Goal: Task Accomplishment & Management: Use online tool/utility

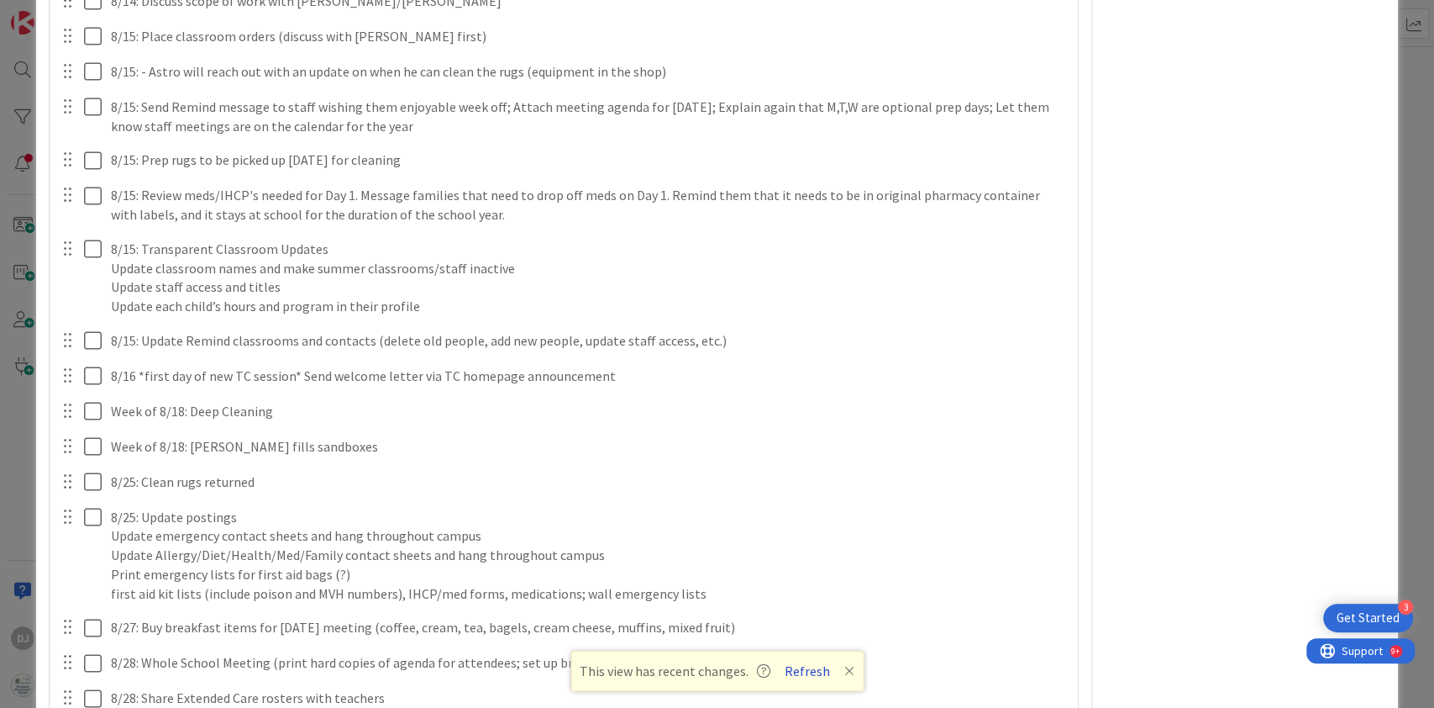
click at [805, 670] on button "Refresh" at bounding box center [807, 671] width 57 height 22
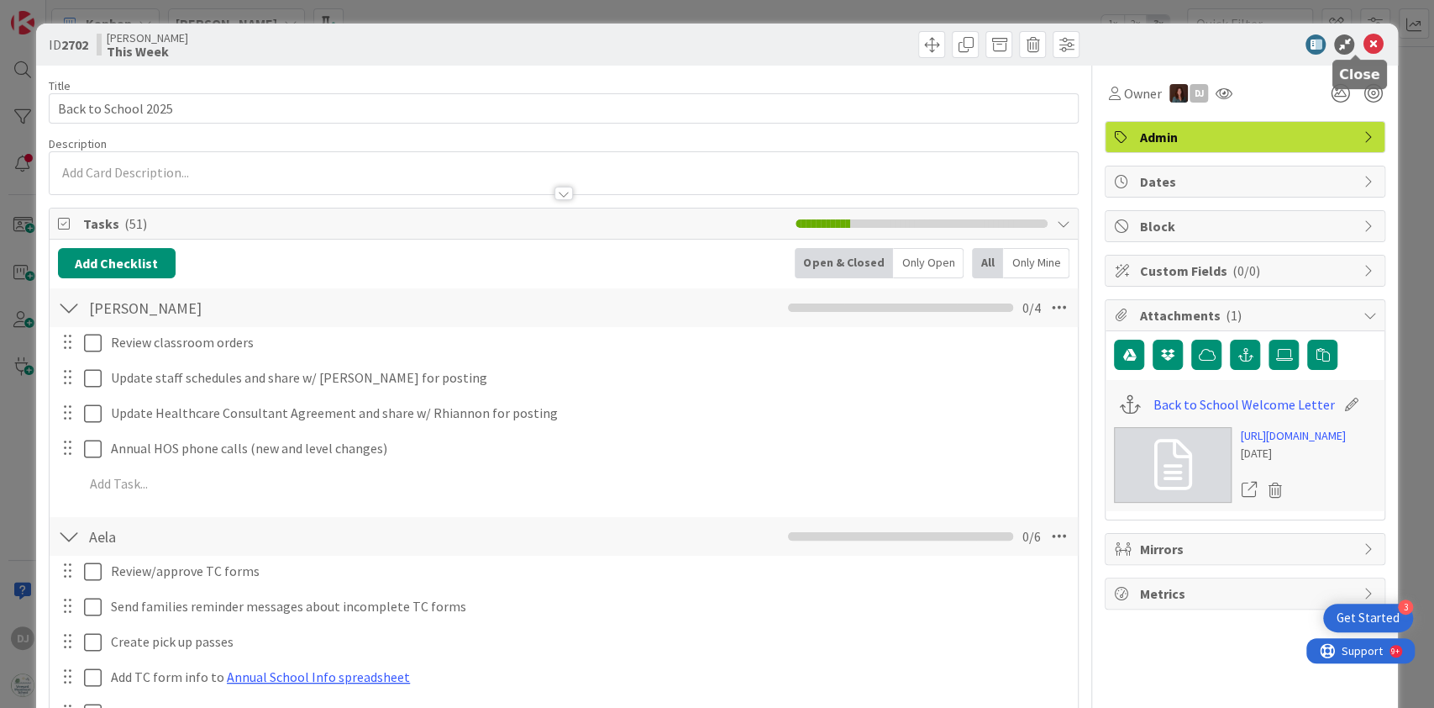
click at [1364, 44] on icon at bounding box center [1373, 44] width 20 height 20
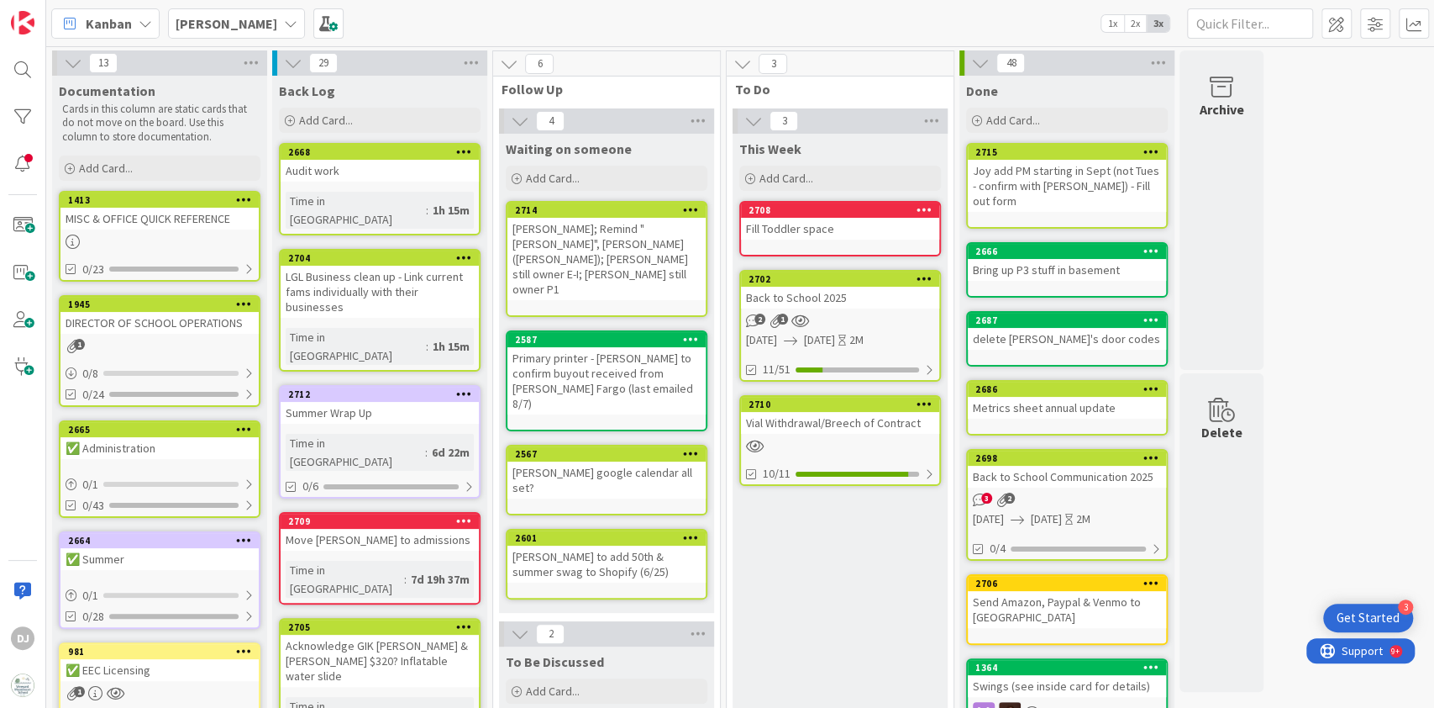
click at [804, 229] on div "Fill Toddler space" at bounding box center [840, 229] width 198 height 22
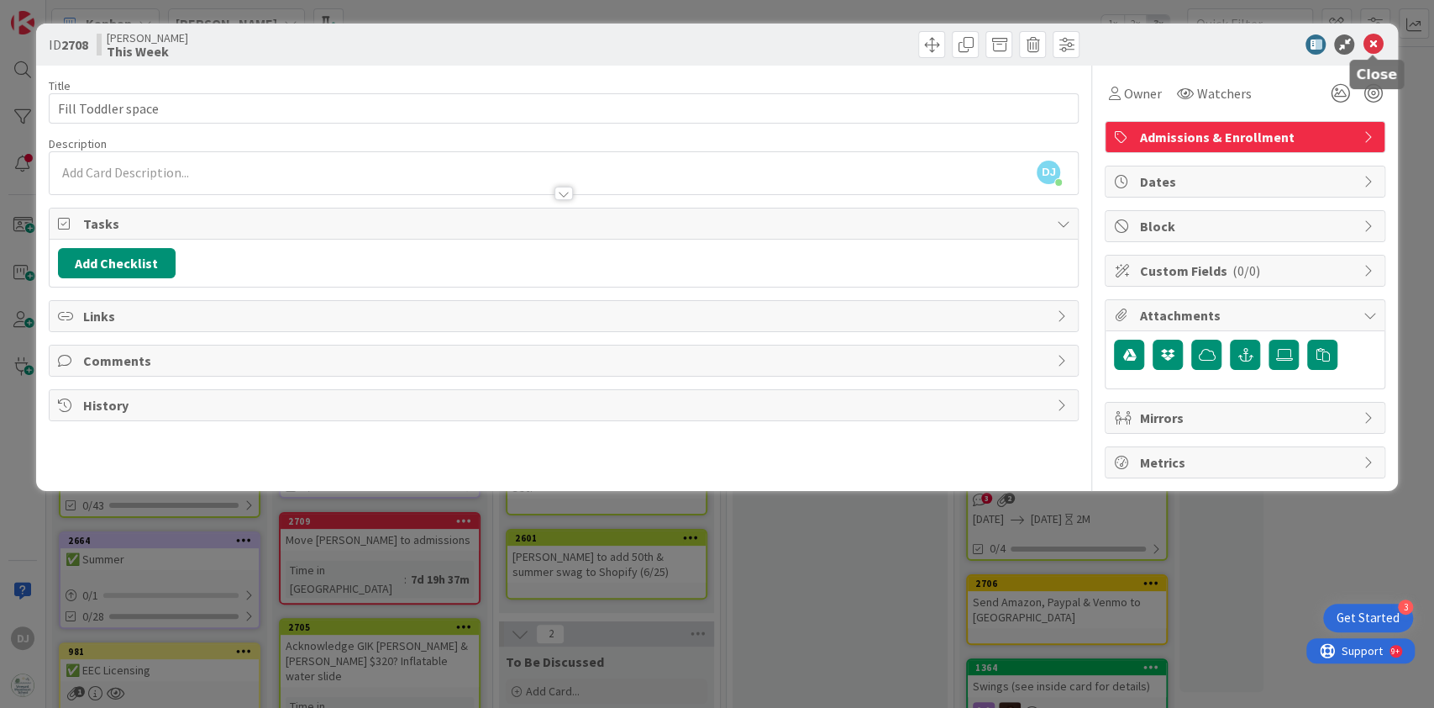
click at [1367, 45] on icon at bounding box center [1373, 44] width 20 height 20
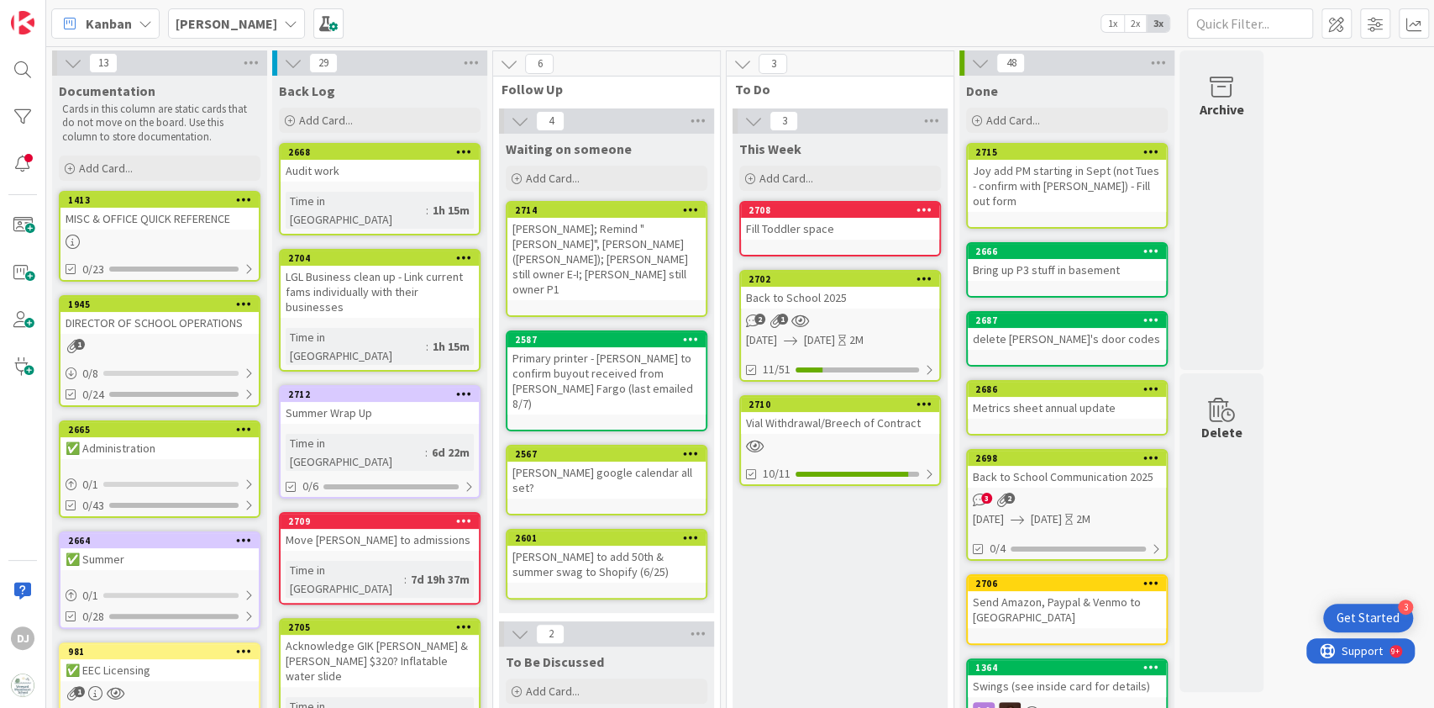
click at [863, 426] on div "Vial Withdrawal/Breech of Contract" at bounding box center [840, 423] width 198 height 22
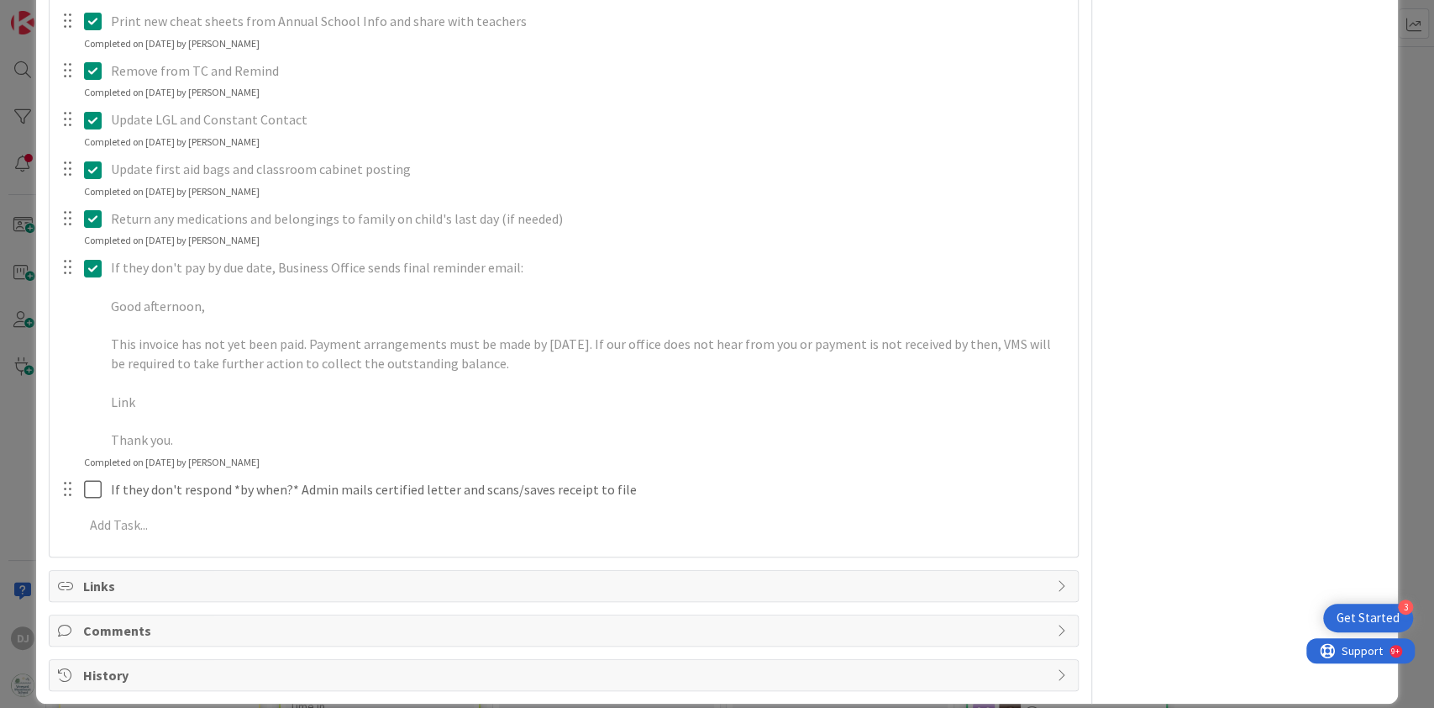
scroll to position [536, 0]
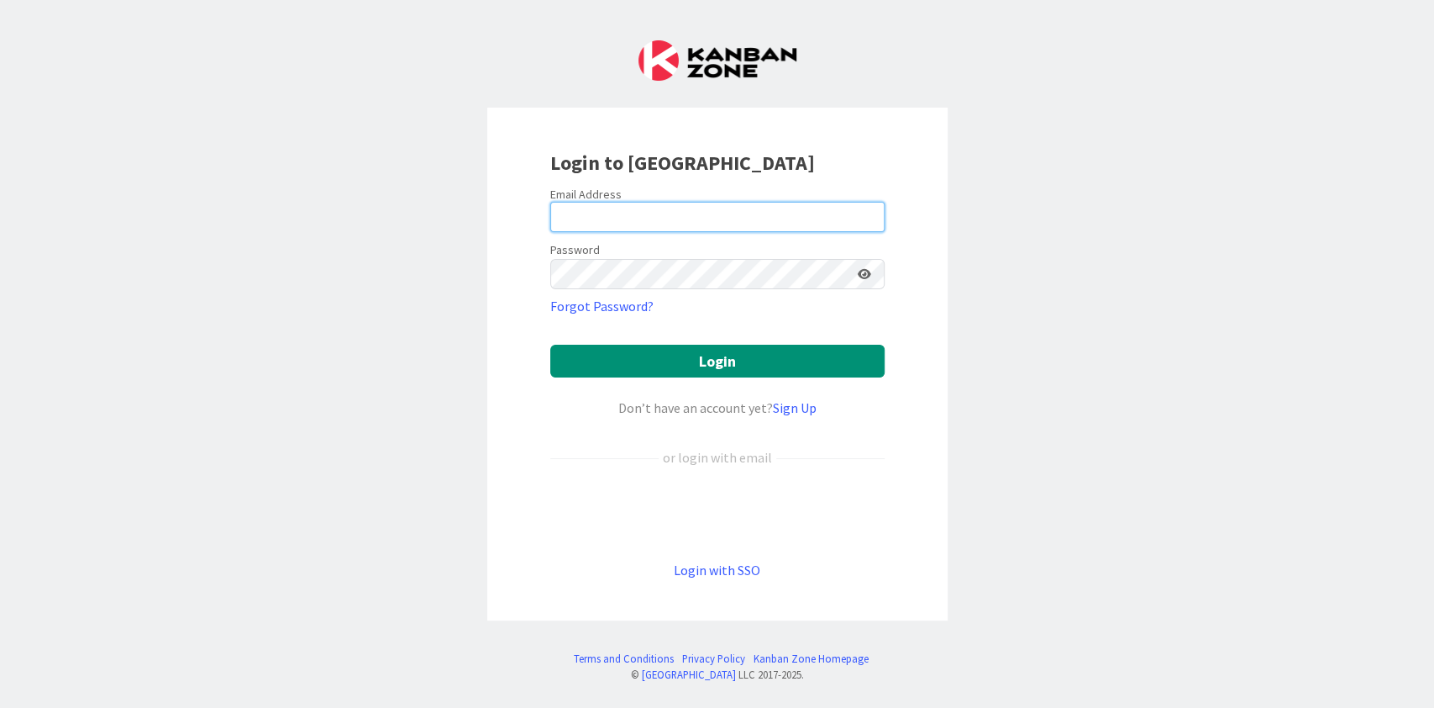
click at [819, 208] on input "email" at bounding box center [717, 217] width 334 height 30
type input "[PERSON_NAME][EMAIL_ADDRESS][DOMAIN_NAME]"
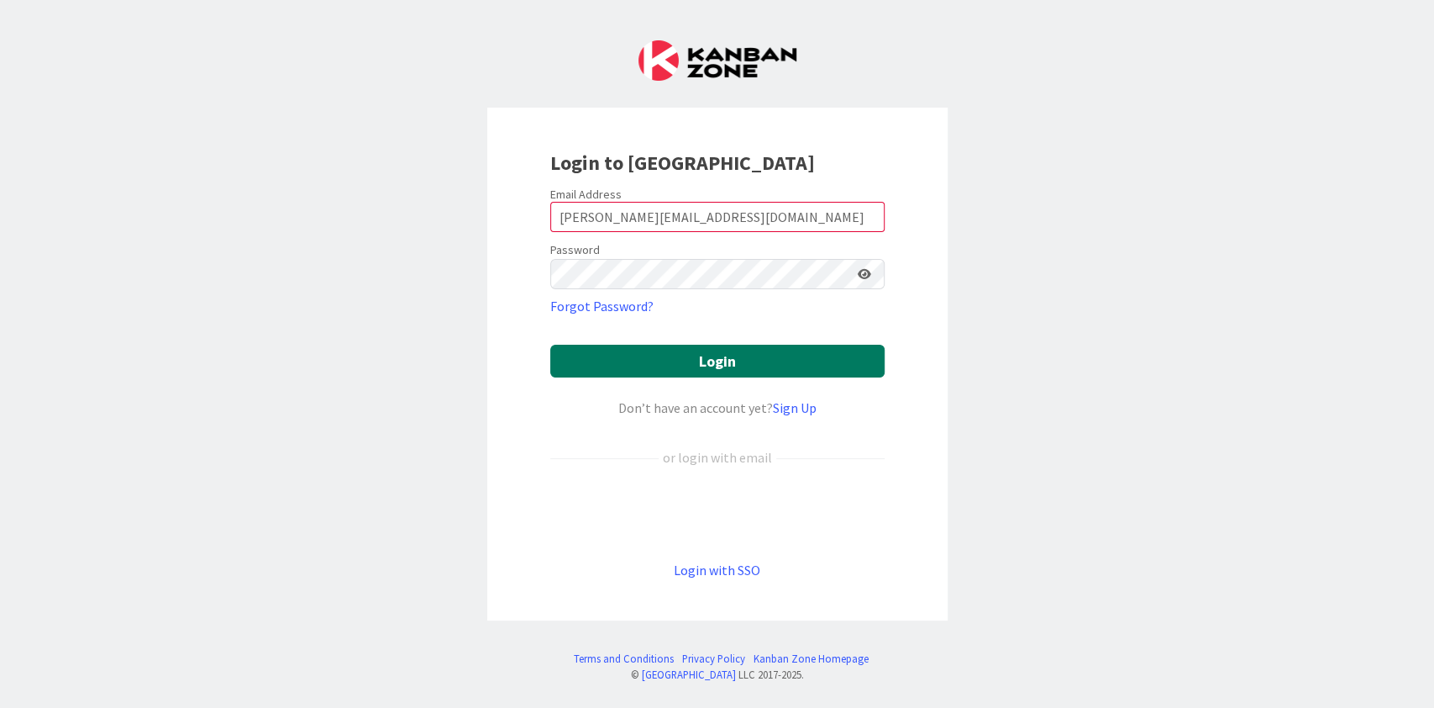
click at [719, 360] on button "Login" at bounding box center [717, 361] width 334 height 33
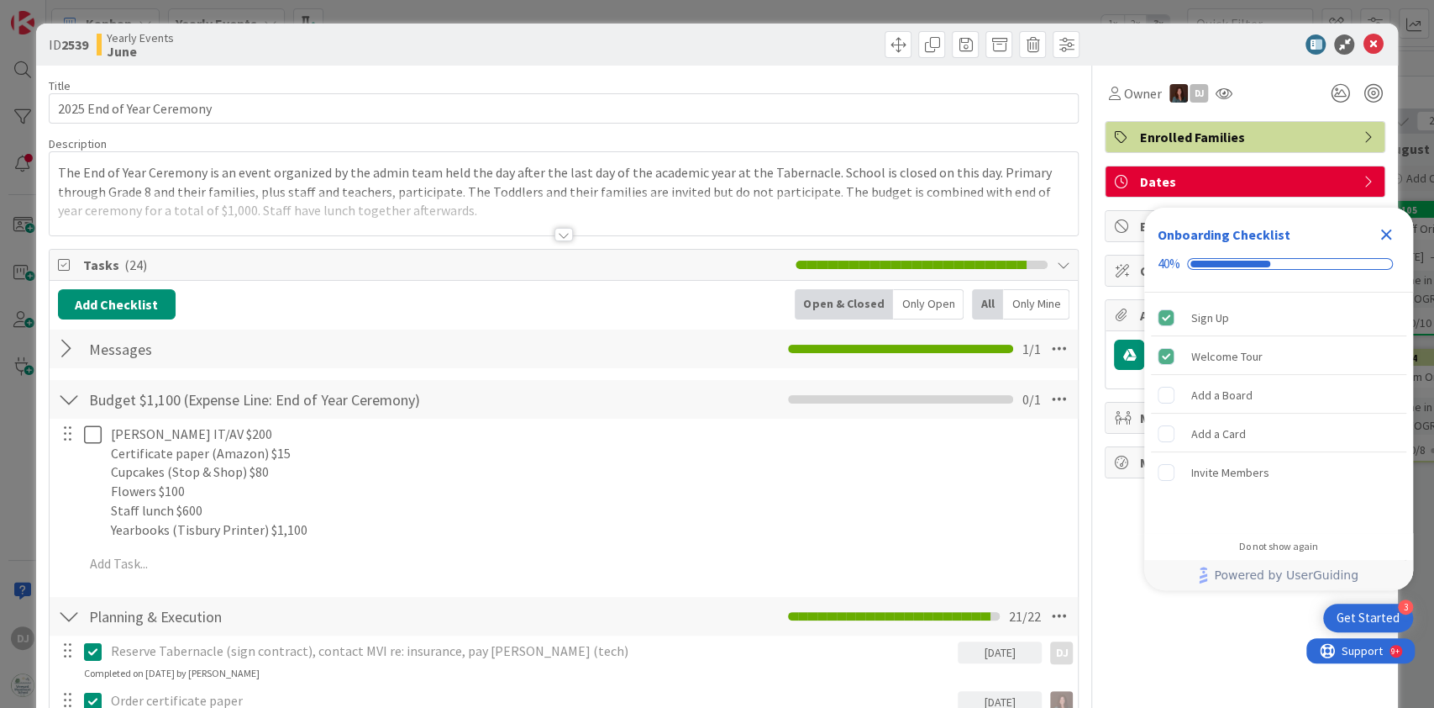
click at [1389, 239] on icon "Close Checklist" at bounding box center [1386, 234] width 11 height 11
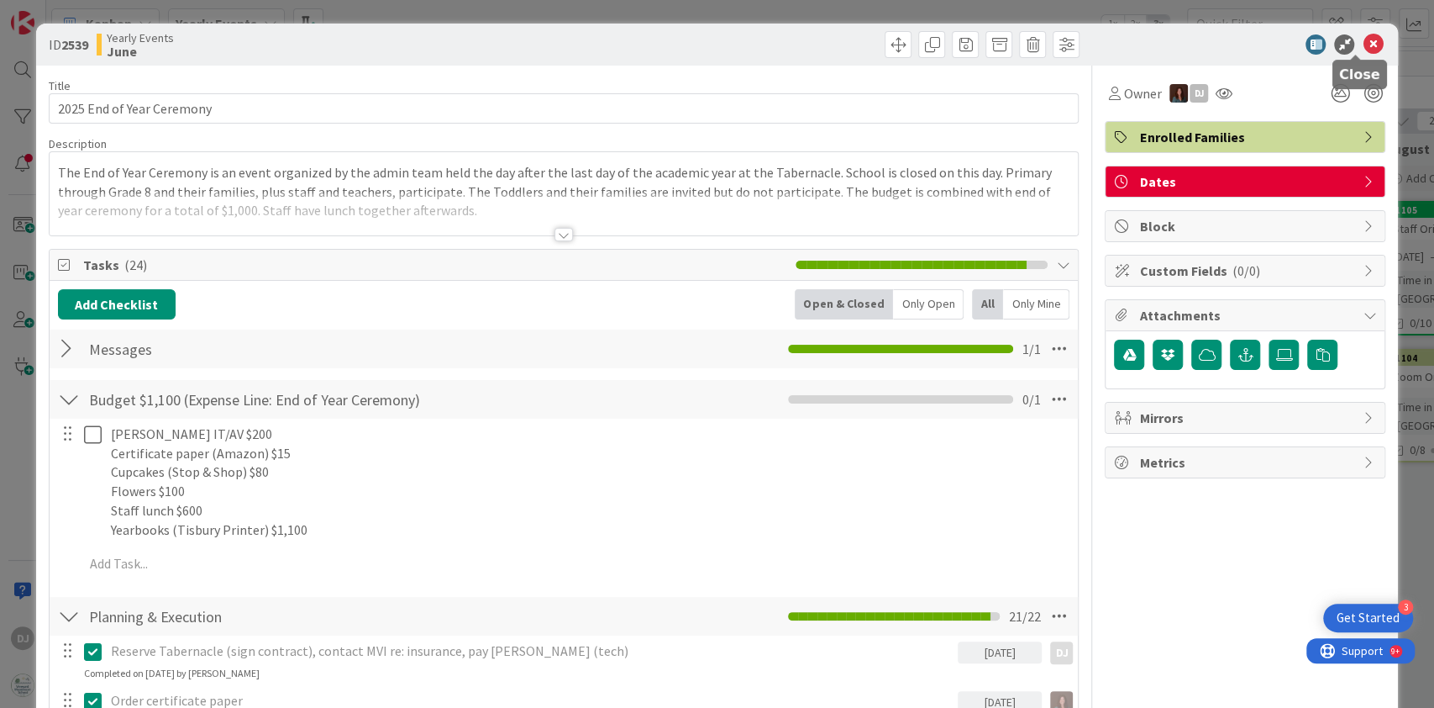
click at [1363, 44] on icon at bounding box center [1373, 44] width 20 height 20
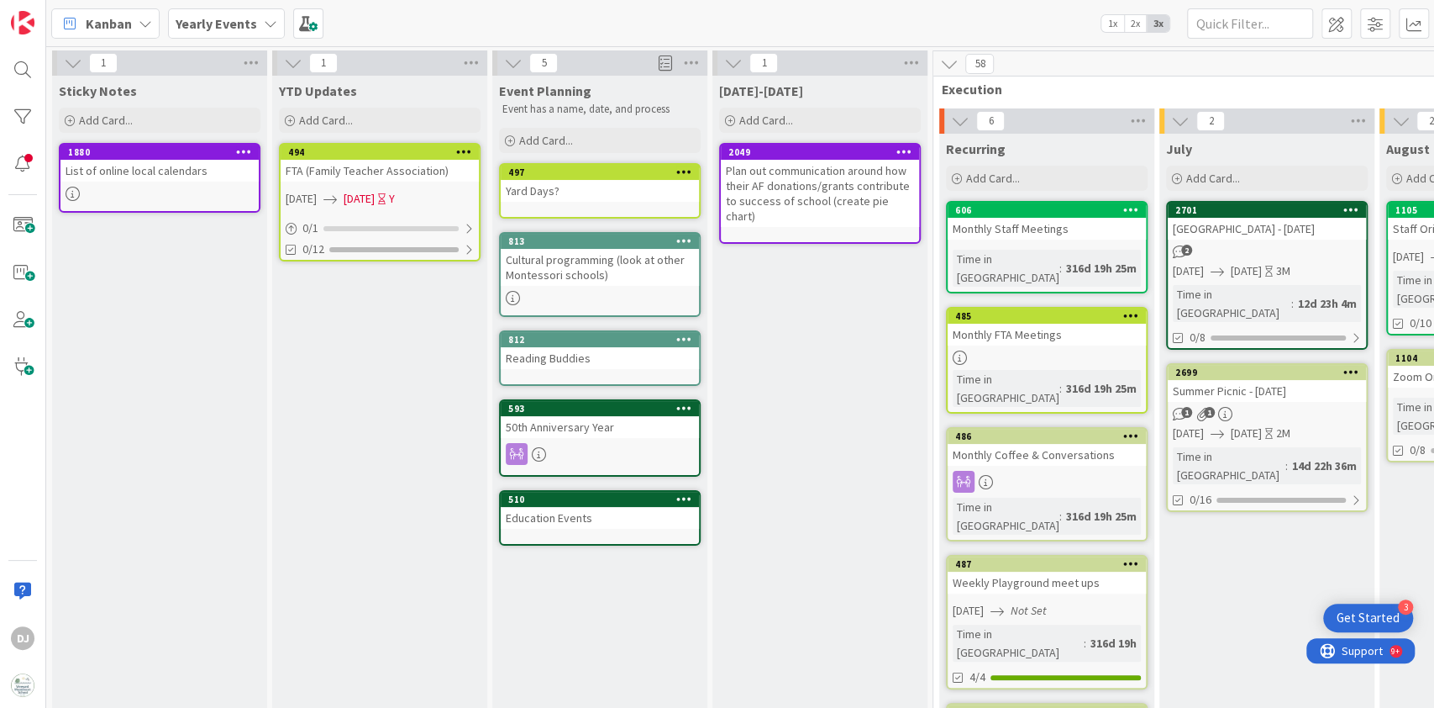
click at [264, 19] on icon at bounding box center [270, 23] width 13 height 13
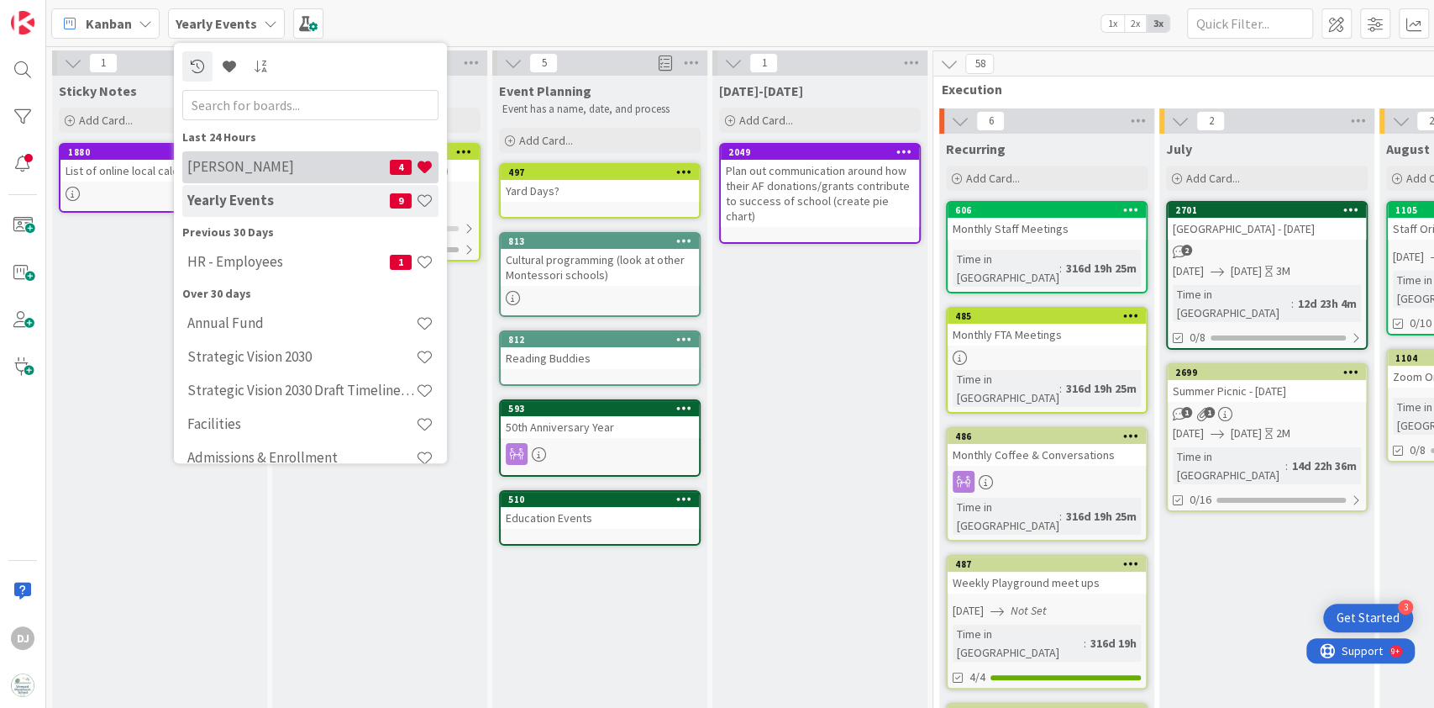
click at [245, 163] on h4 "[PERSON_NAME]" at bounding box center [288, 167] width 203 height 17
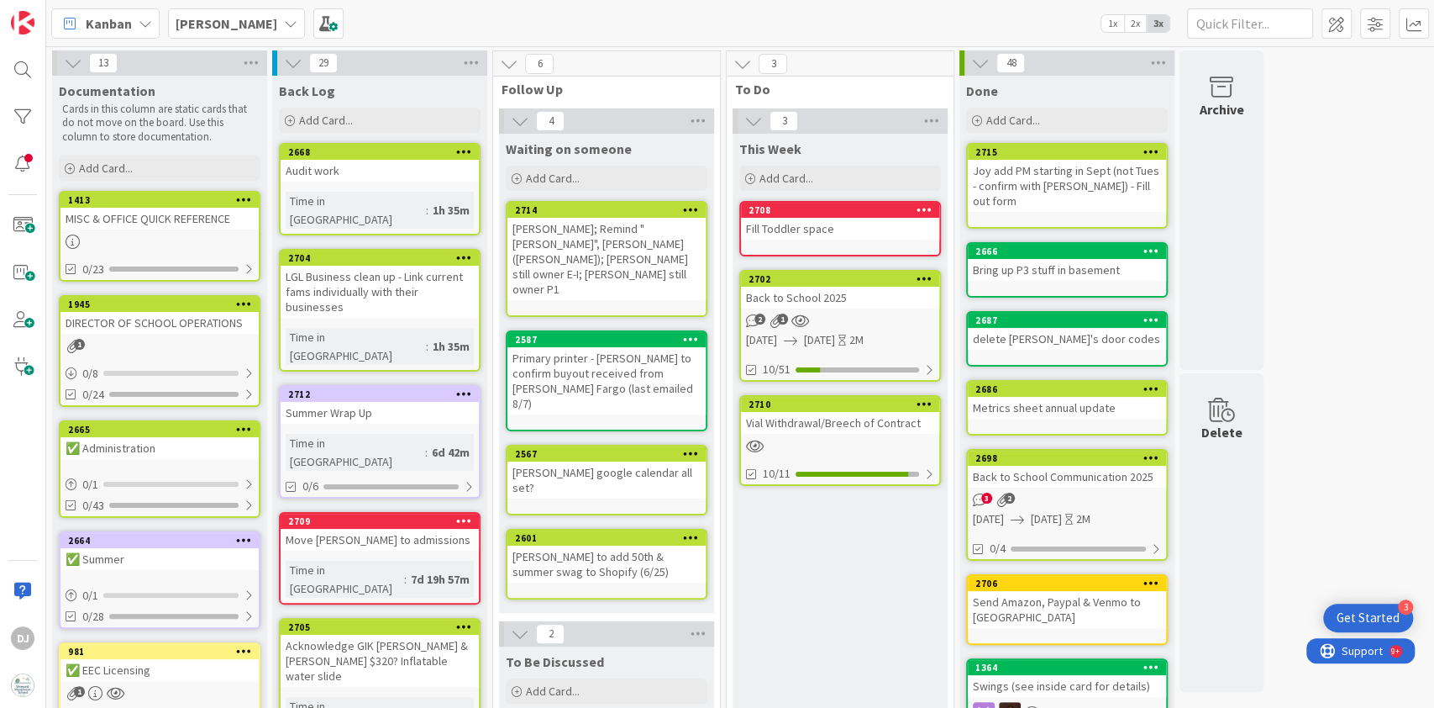
click at [234, 20] on div "[PERSON_NAME]" at bounding box center [236, 23] width 137 height 30
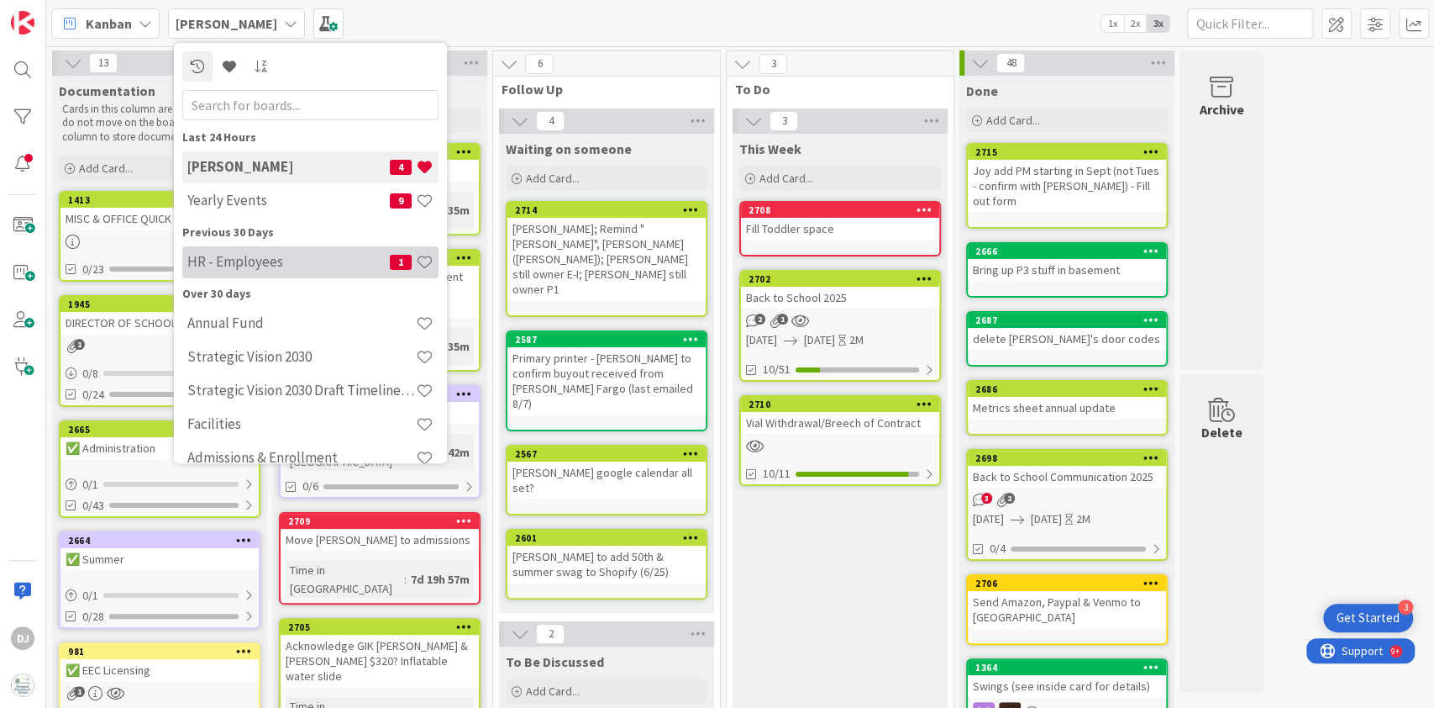
click at [259, 262] on h4 "HR - Employees" at bounding box center [288, 262] width 203 height 17
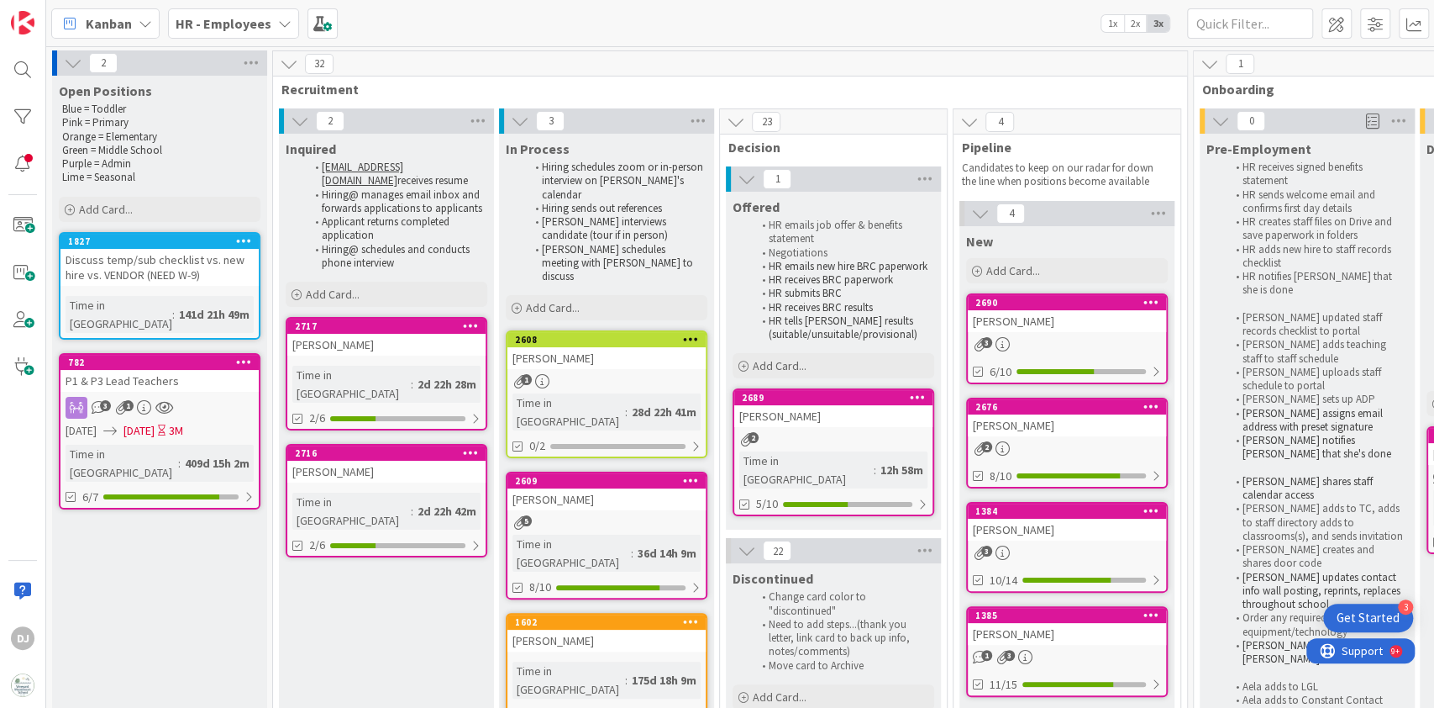
click at [840, 418] on div "Delia Casamenti" at bounding box center [833, 416] width 198 height 22
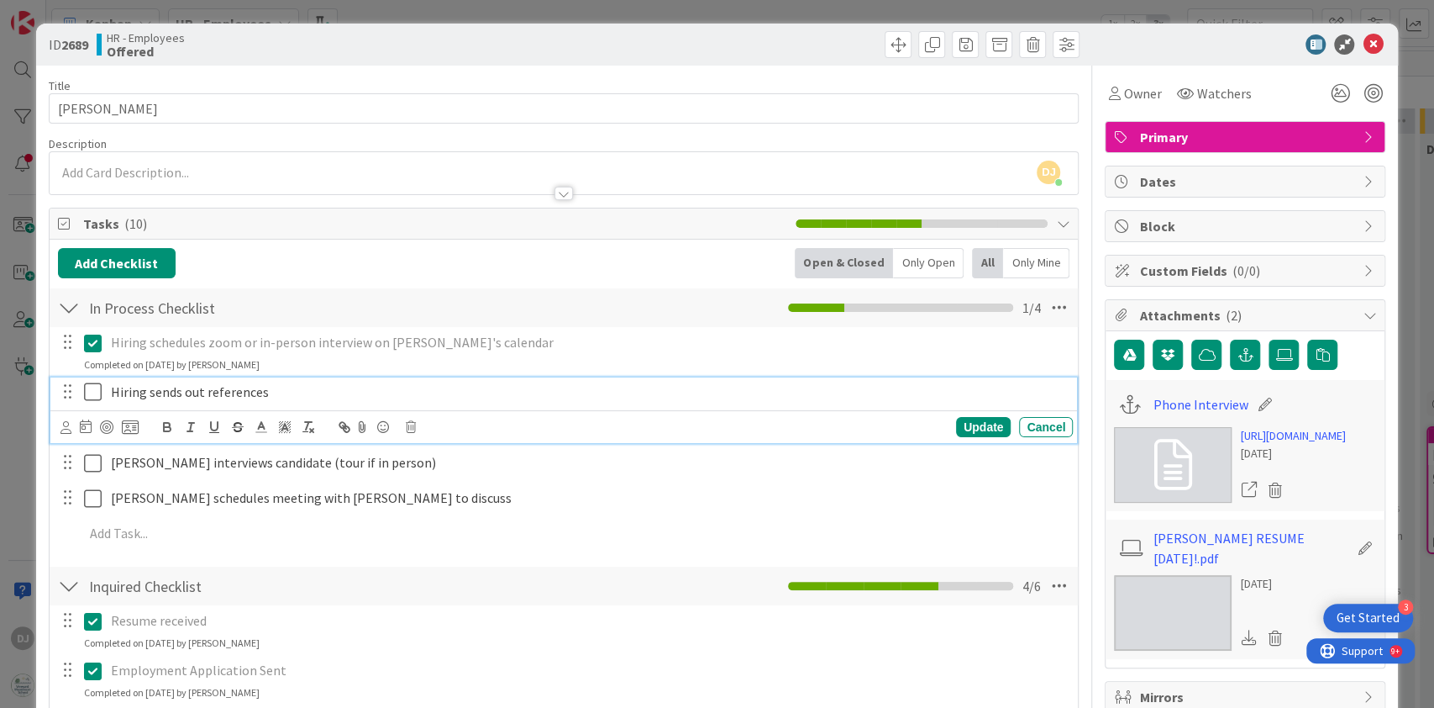
click at [90, 396] on icon at bounding box center [96, 391] width 25 height 20
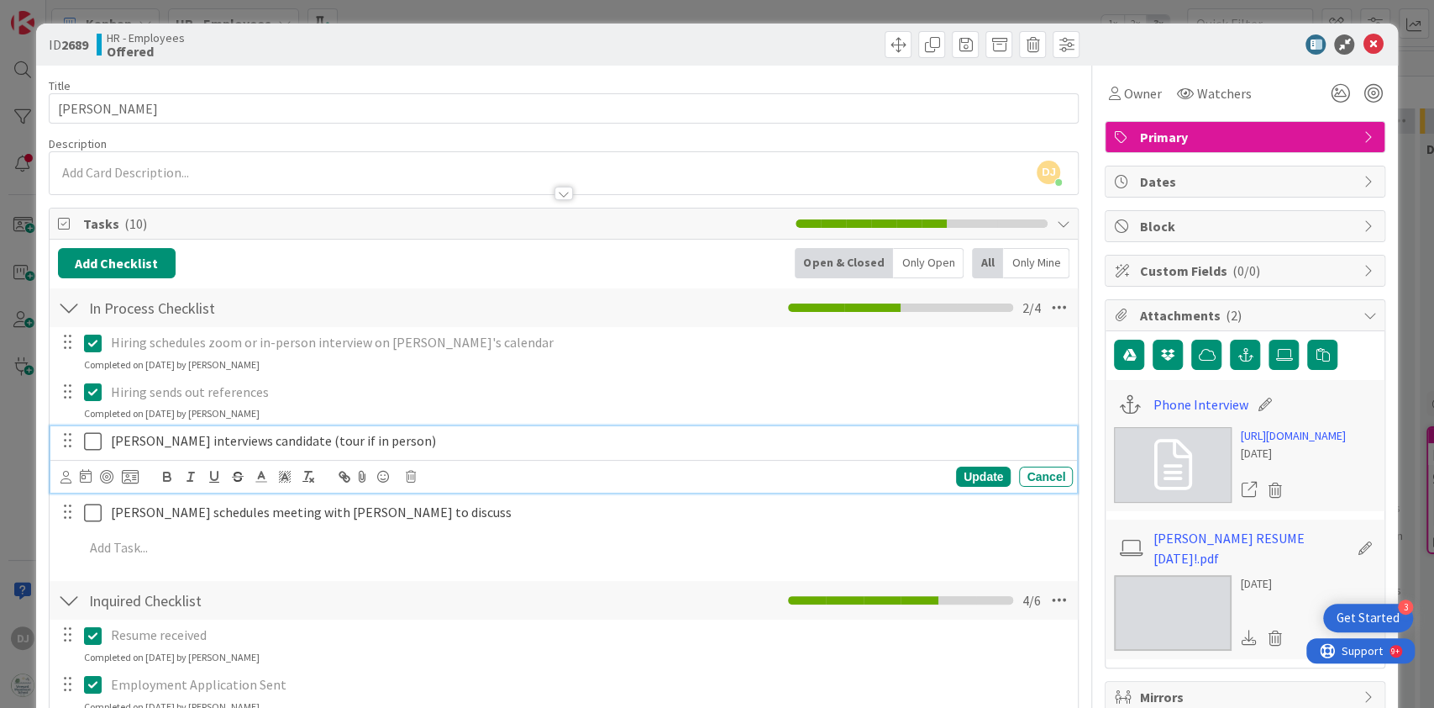
click at [87, 444] on icon at bounding box center [96, 441] width 25 height 20
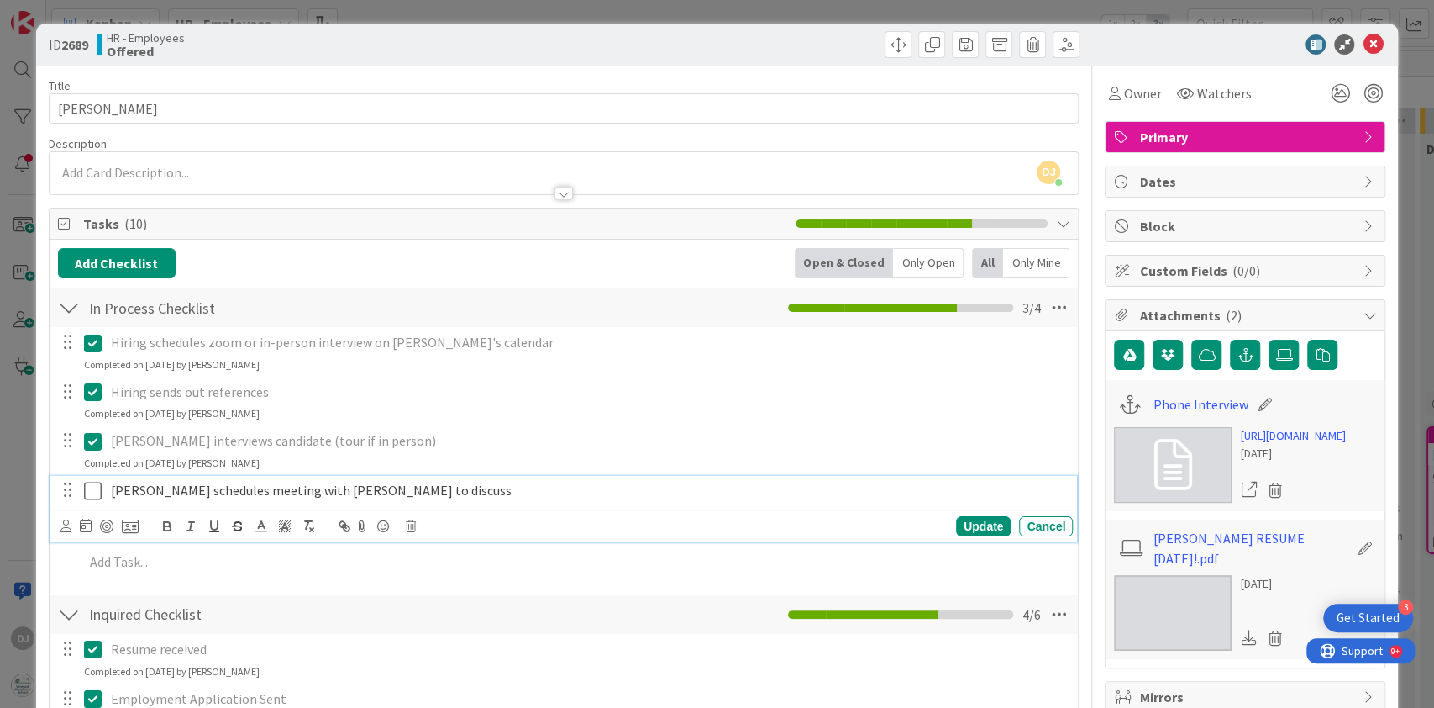
click at [93, 499] on icon at bounding box center [96, 491] width 25 height 20
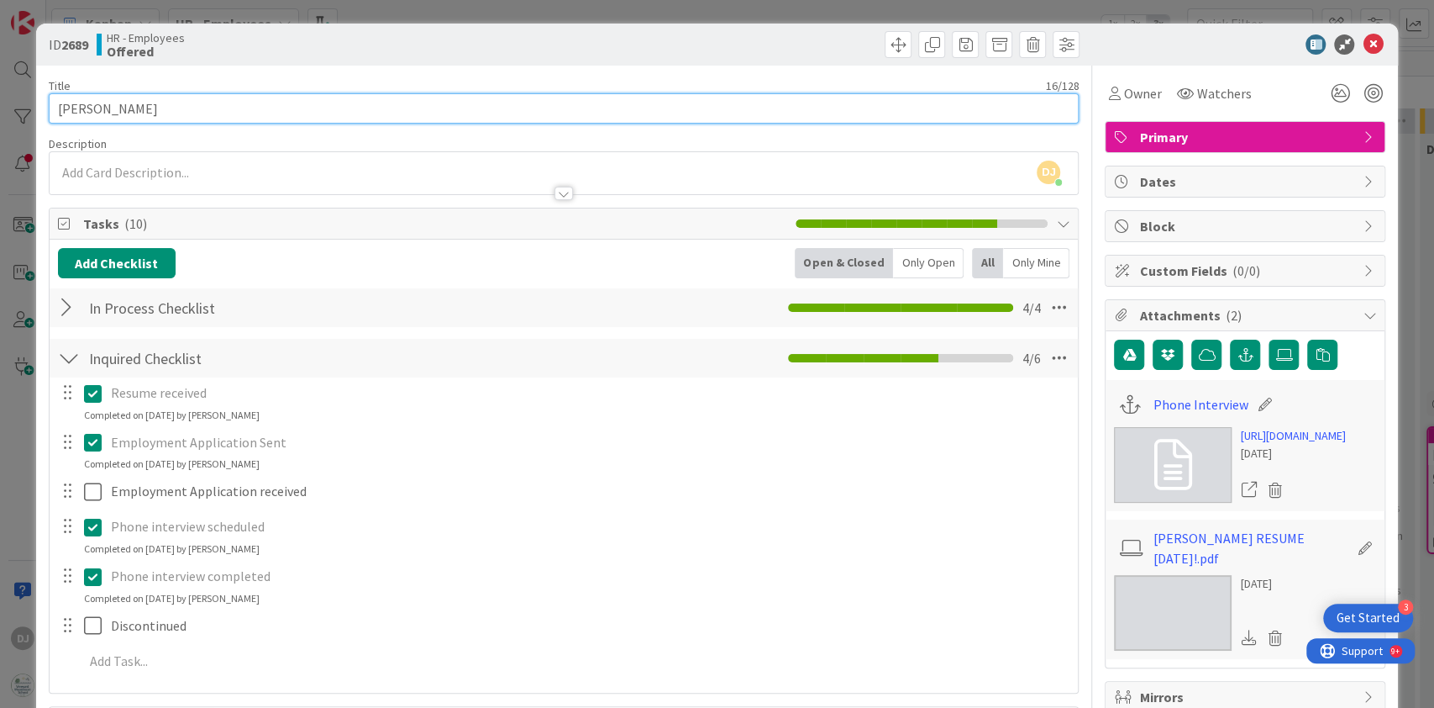
drag, startPoint x: 155, startPoint y: 111, endPoint x: 91, endPoint y: 110, distance: 64.7
click at [91, 110] on input "Delia Casamenti" at bounding box center [564, 108] width 1031 height 30
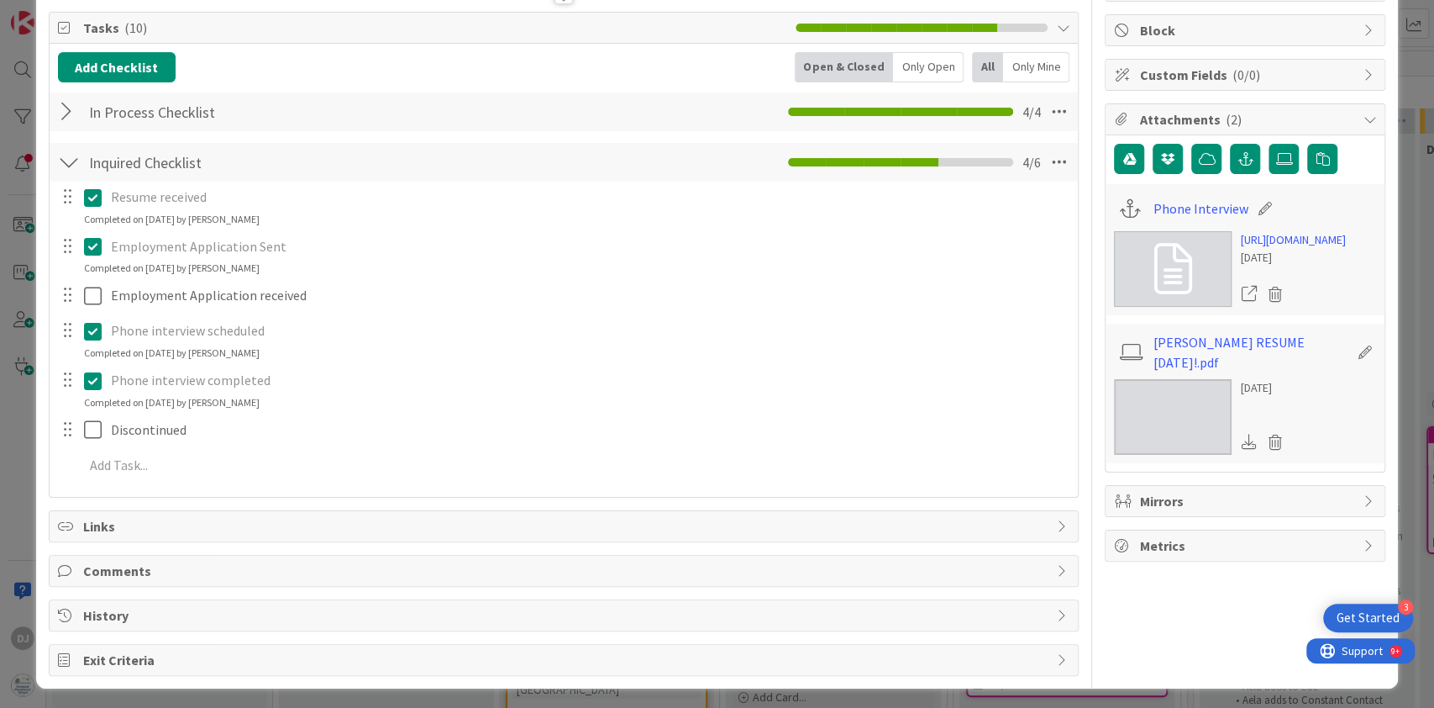
scroll to position [198, 0]
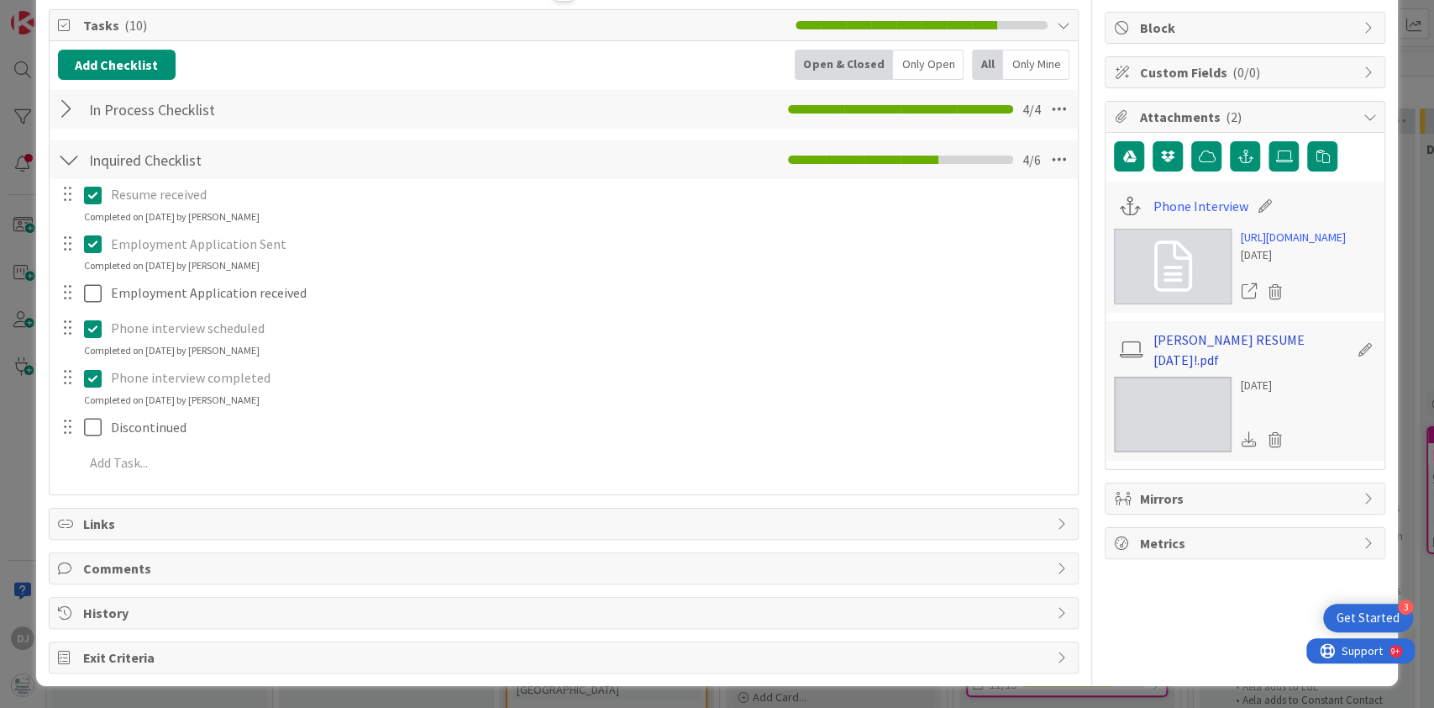
click at [1186, 370] on link "Delia RESUME July 2025!.pdf" at bounding box center [1251, 349] width 195 height 40
click at [169, 566] on span "Comments" at bounding box center [566, 568] width 966 height 20
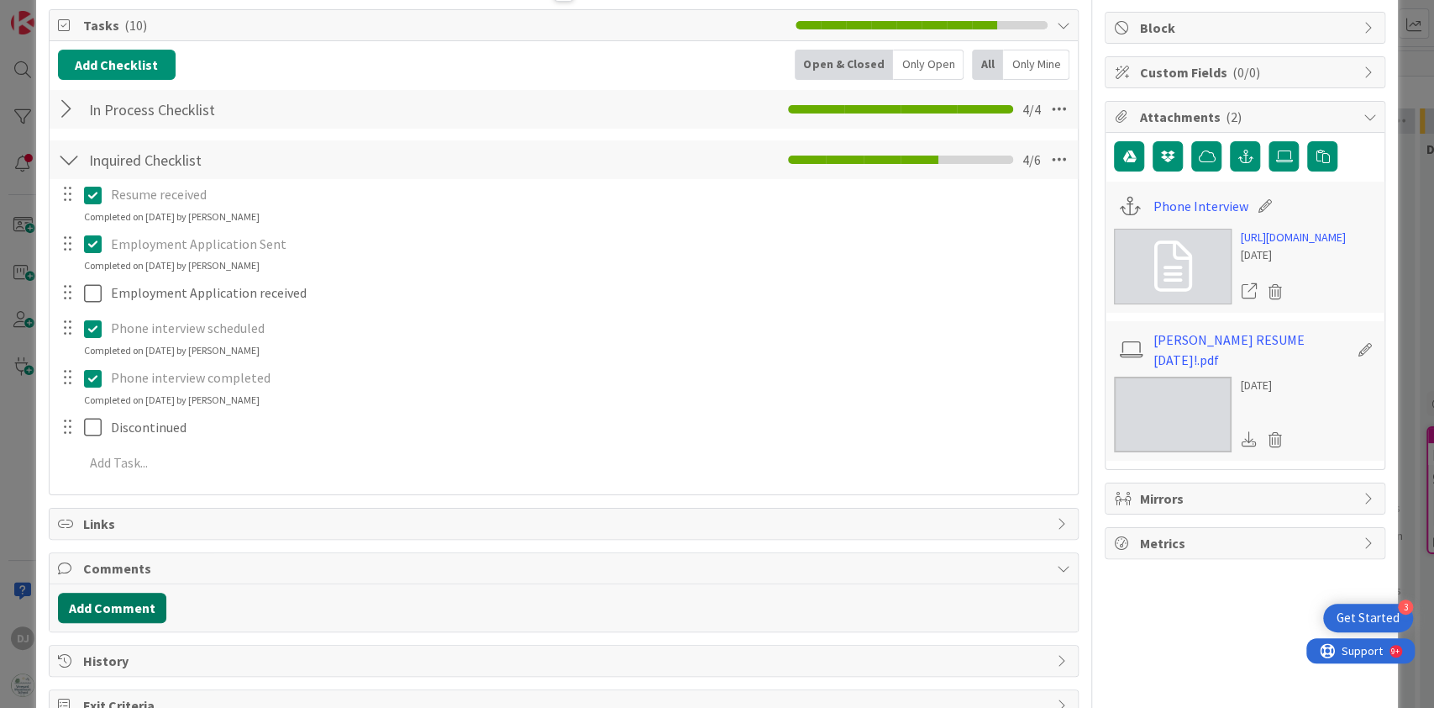
click at [121, 608] on button "Add Comment" at bounding box center [112, 607] width 108 height 30
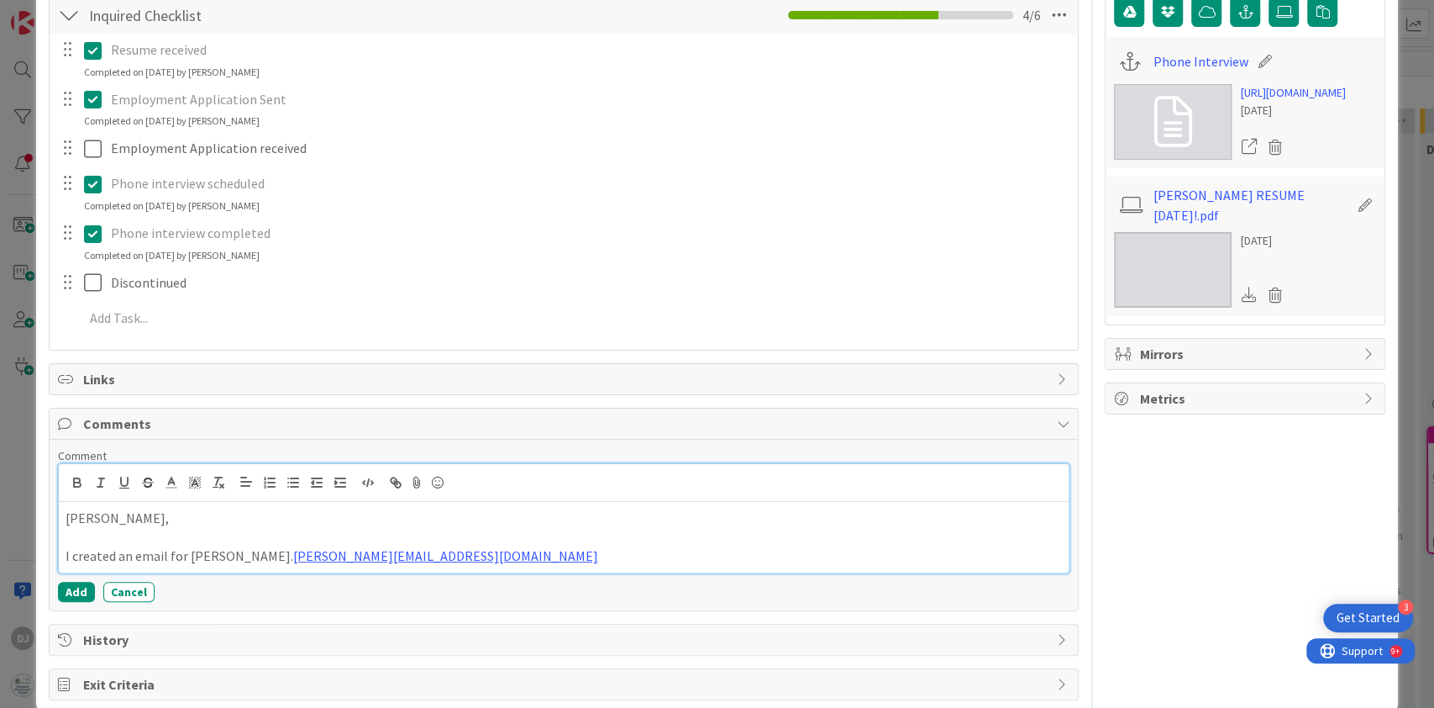
scroll to position [350, 0]
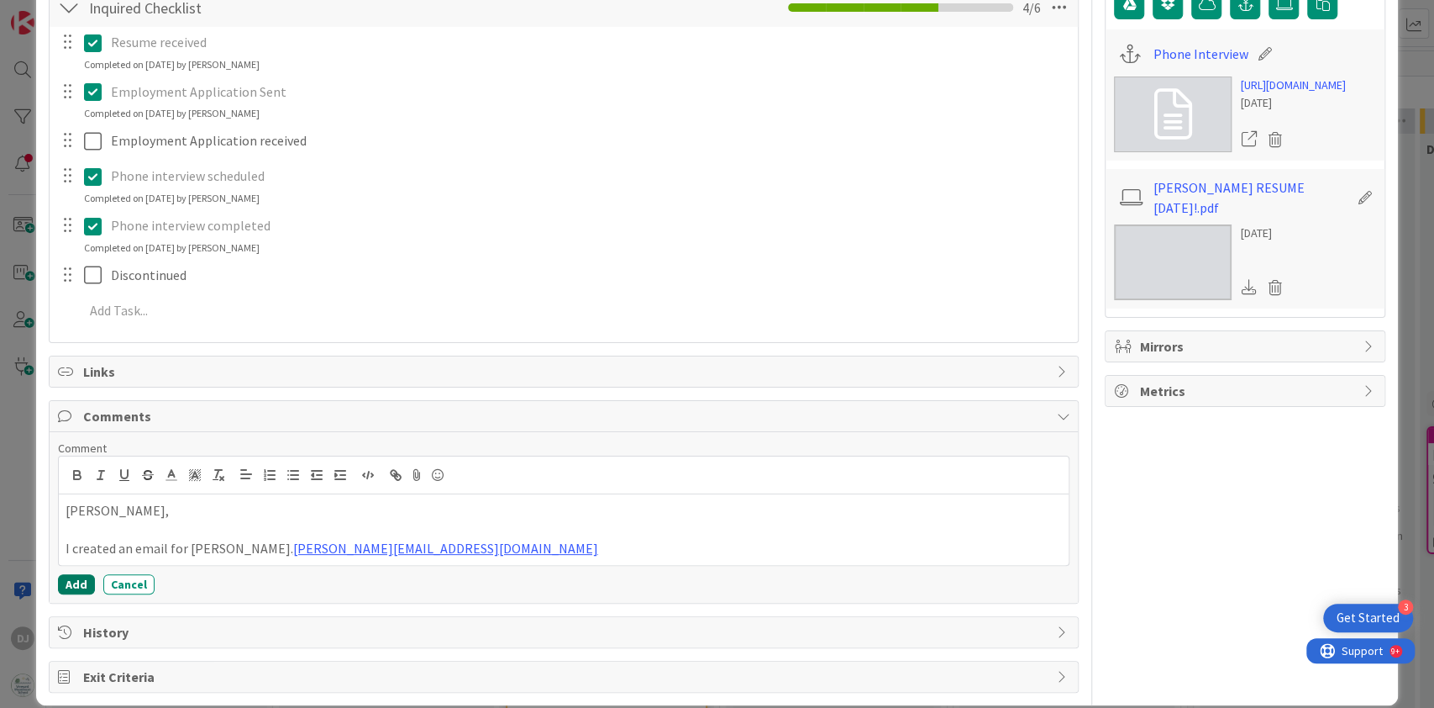
click at [78, 581] on button "Add" at bounding box center [76, 584] width 37 height 20
